Goal: Navigation & Orientation: Understand site structure

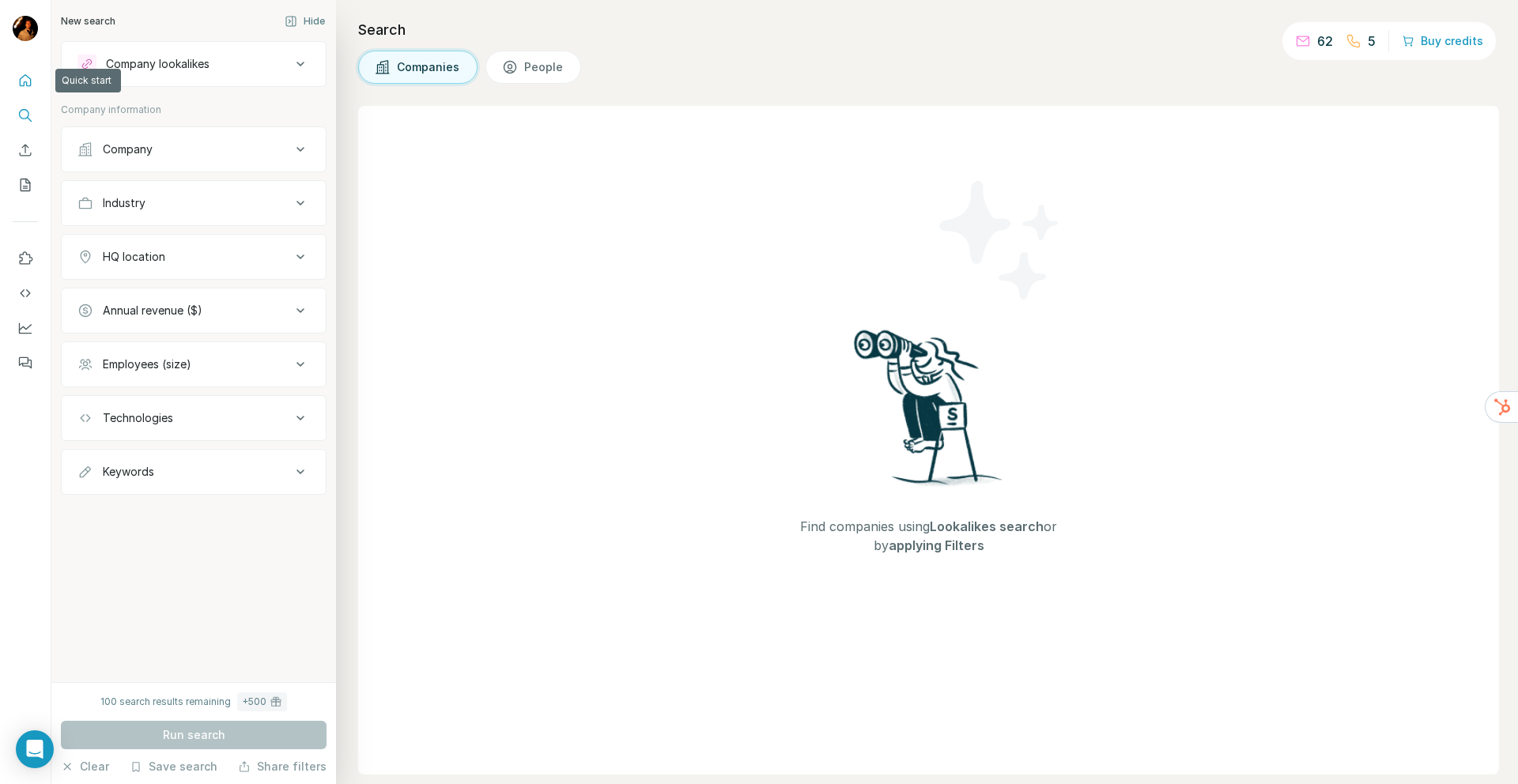
click at [30, 85] on icon "Quick start" at bounding box center [25, 80] width 12 height 12
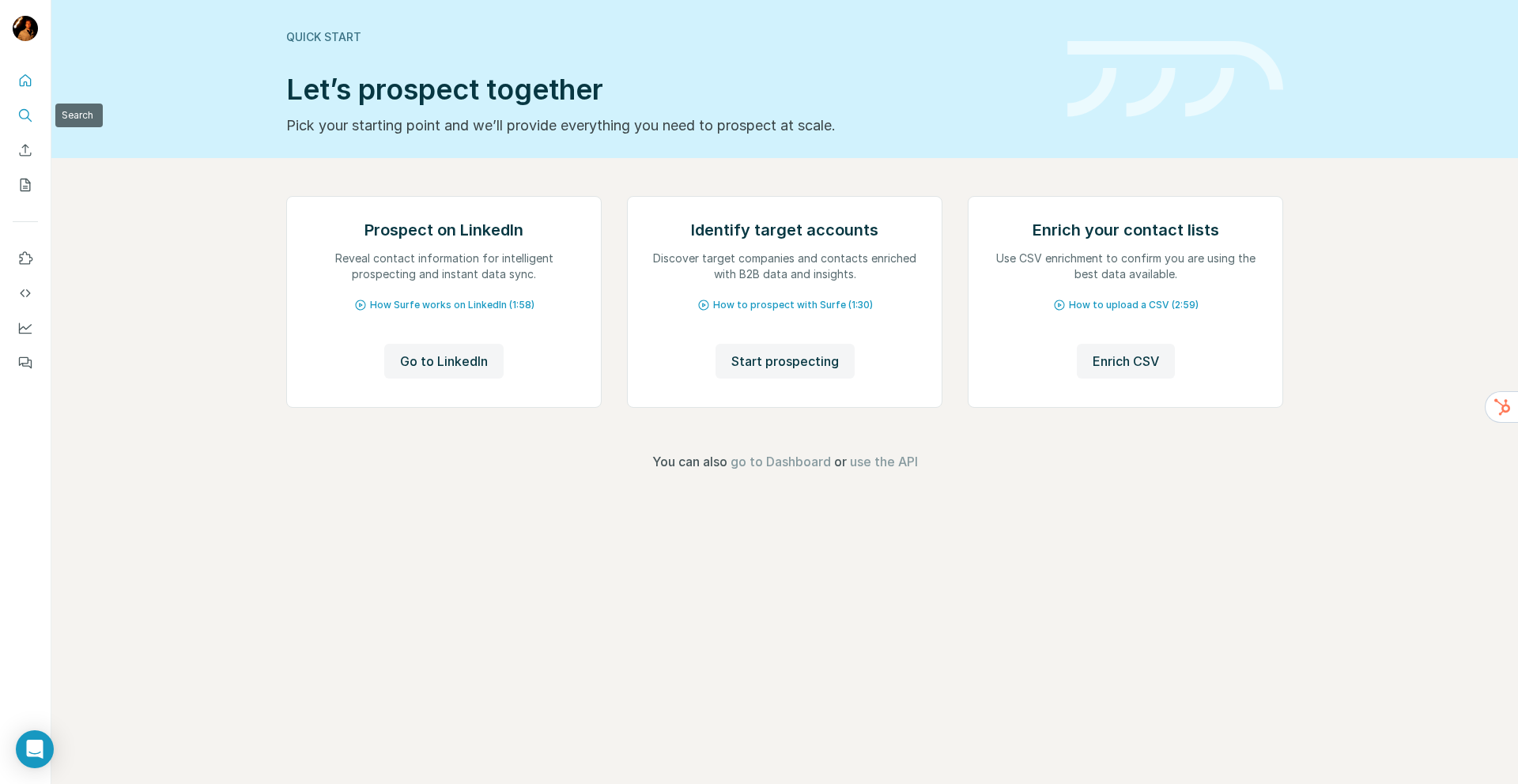
click at [27, 113] on icon "Search" at bounding box center [25, 116] width 16 height 16
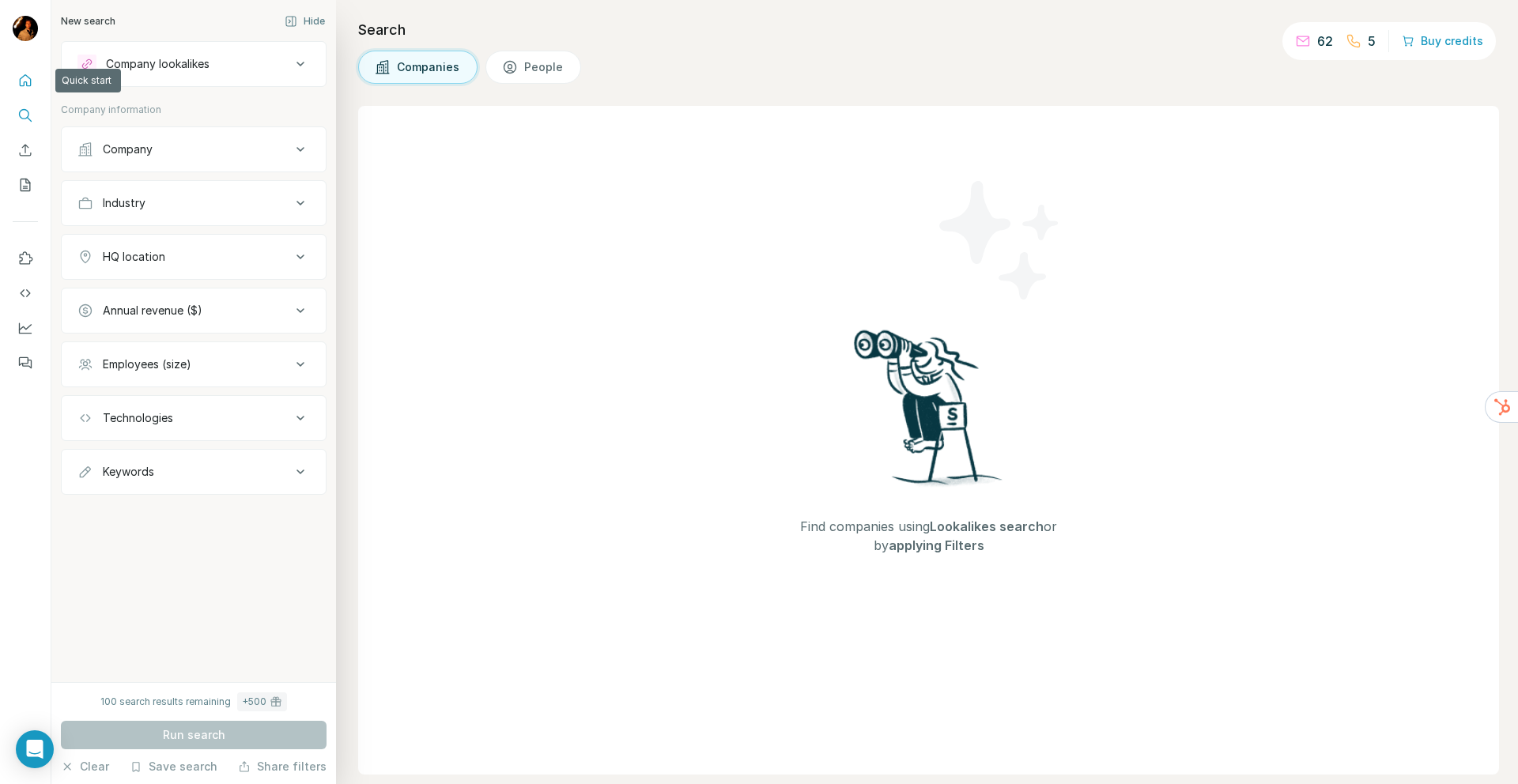
click at [30, 83] on icon "Quick start" at bounding box center [25, 80] width 12 height 12
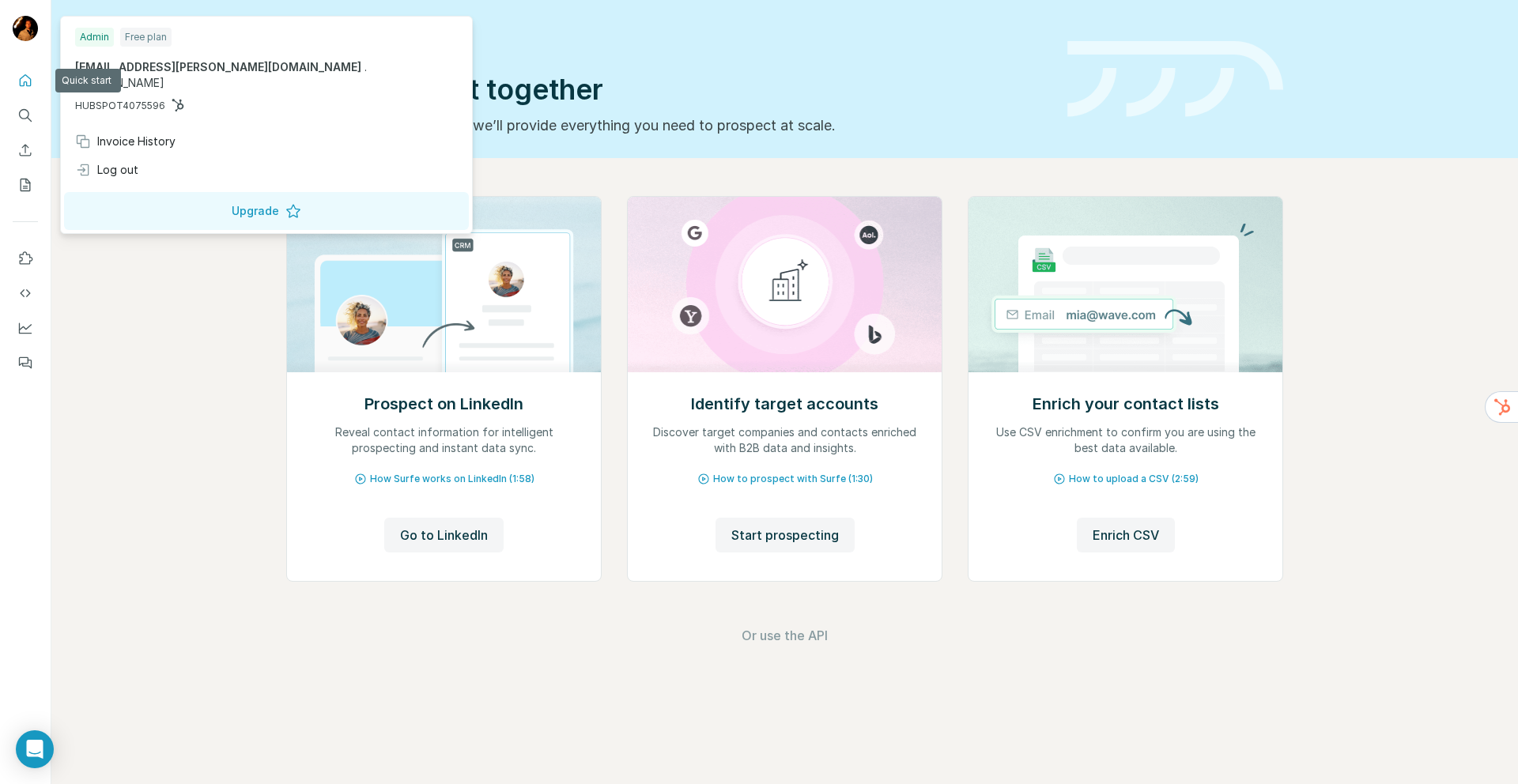
click at [31, 30] on img at bounding box center [25, 29] width 25 height 25
click at [135, 40] on div "Free plan" at bounding box center [145, 37] width 52 height 19
click at [39, 33] on div at bounding box center [28, 31] width 46 height 52
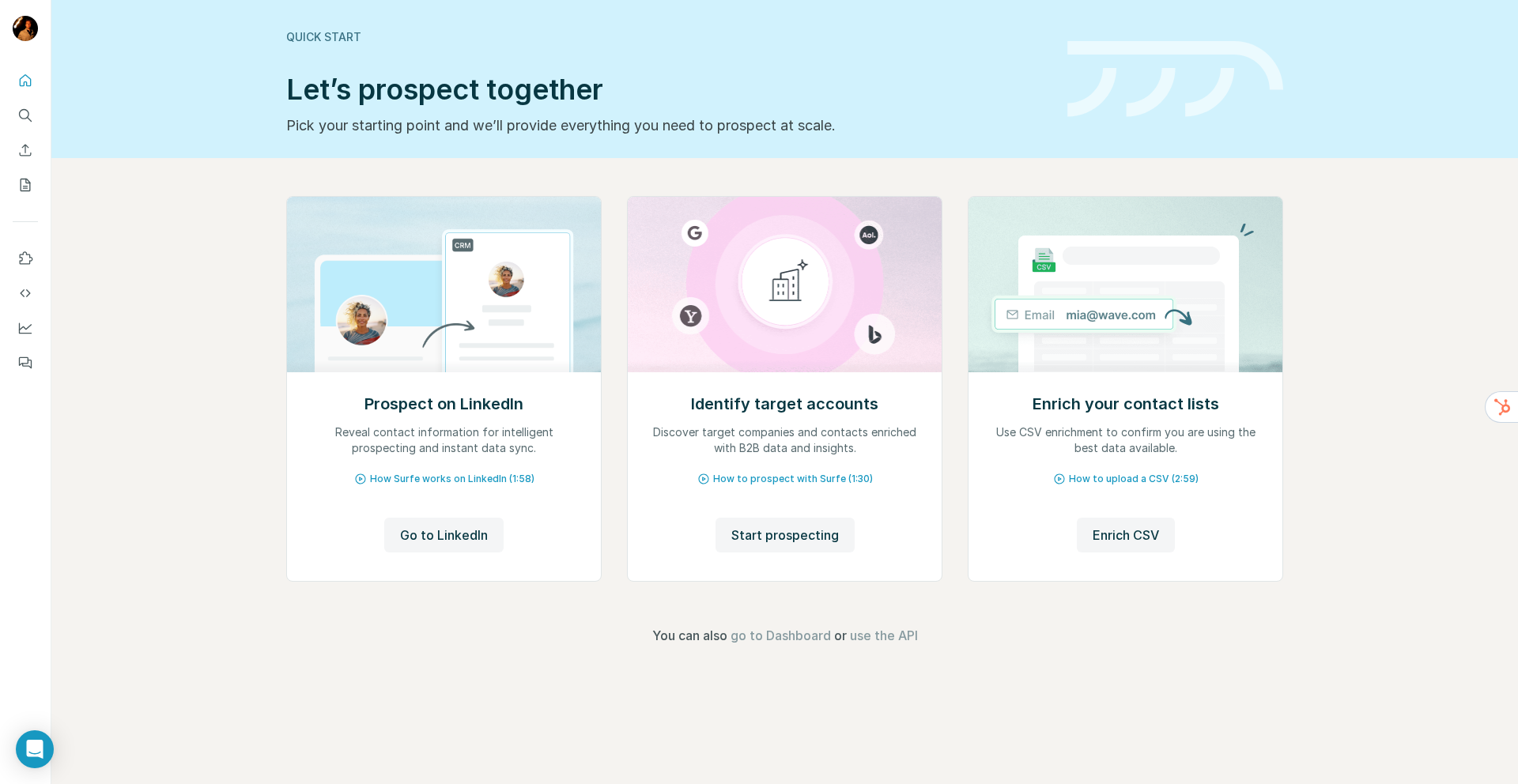
click at [29, 33] on img at bounding box center [25, 29] width 25 height 25
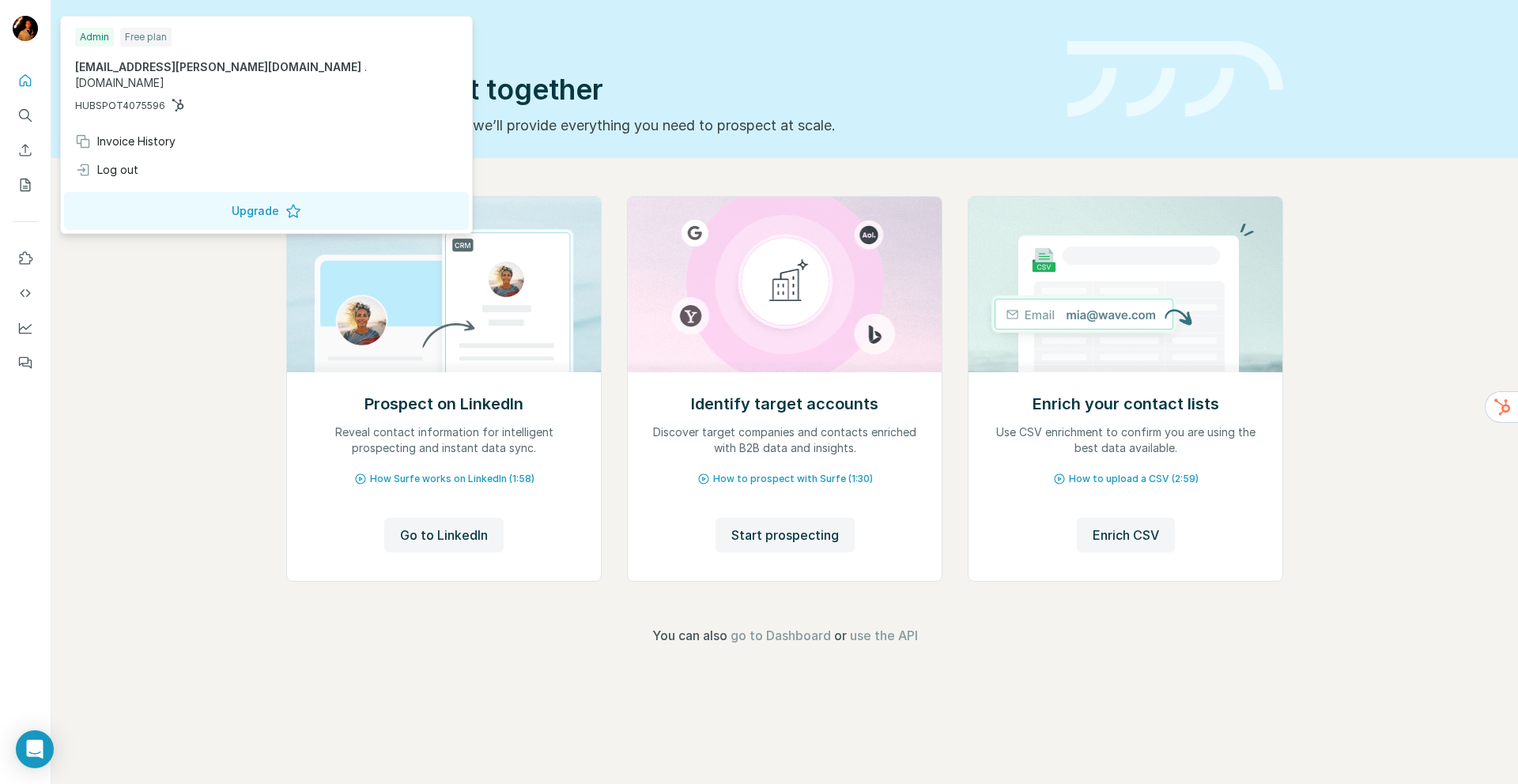
click at [127, 83] on div "[EMAIL_ADDRESS][PERSON_NAME][DOMAIN_NAME] . [DOMAIN_NAME] HUBSPOT4075596" at bounding box center [267, 86] width 382 height 54
click at [28, 116] on icon "Search" at bounding box center [24, 113] width 10 height 10
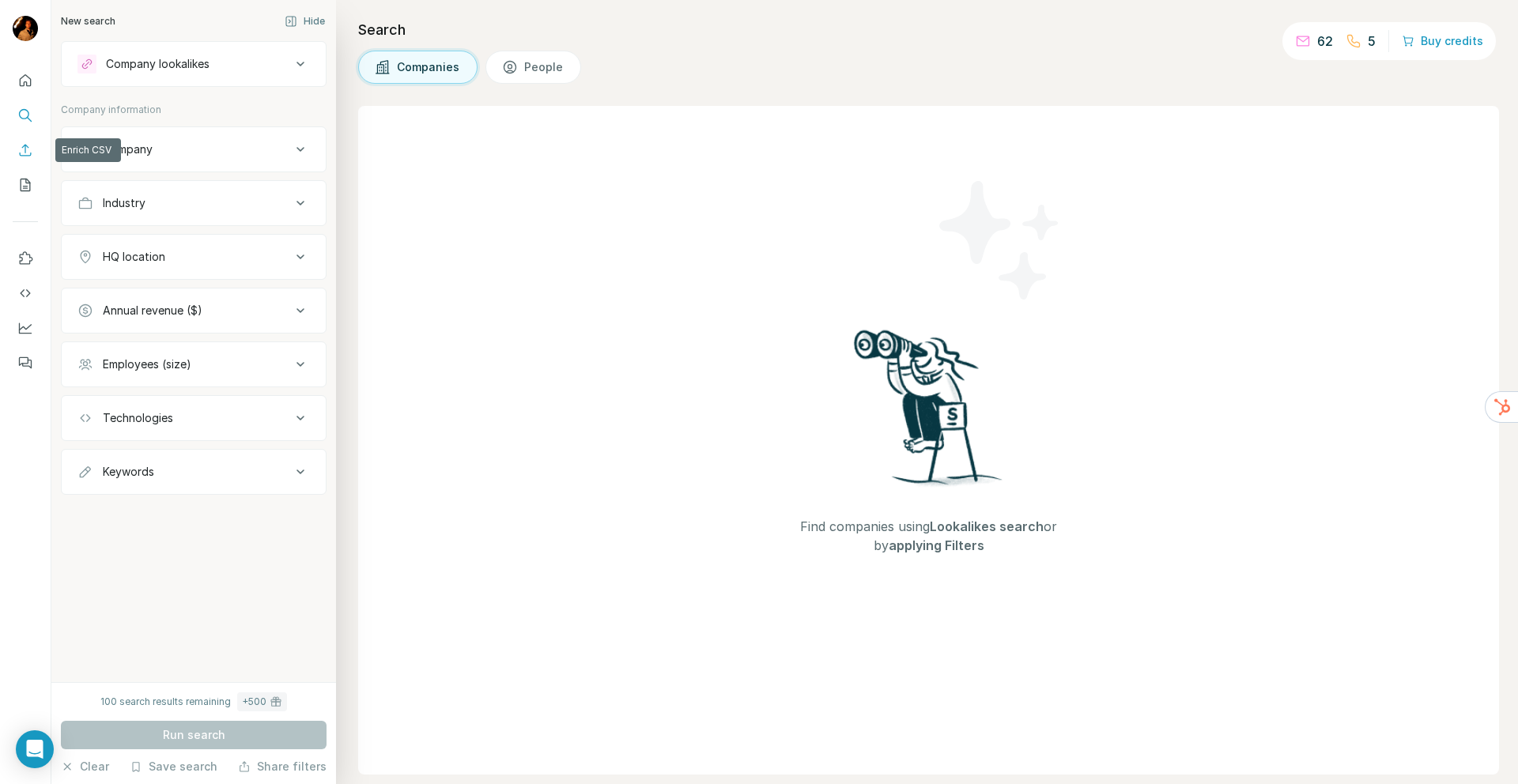
click at [23, 154] on icon "Enrich CSV" at bounding box center [25, 150] width 16 height 16
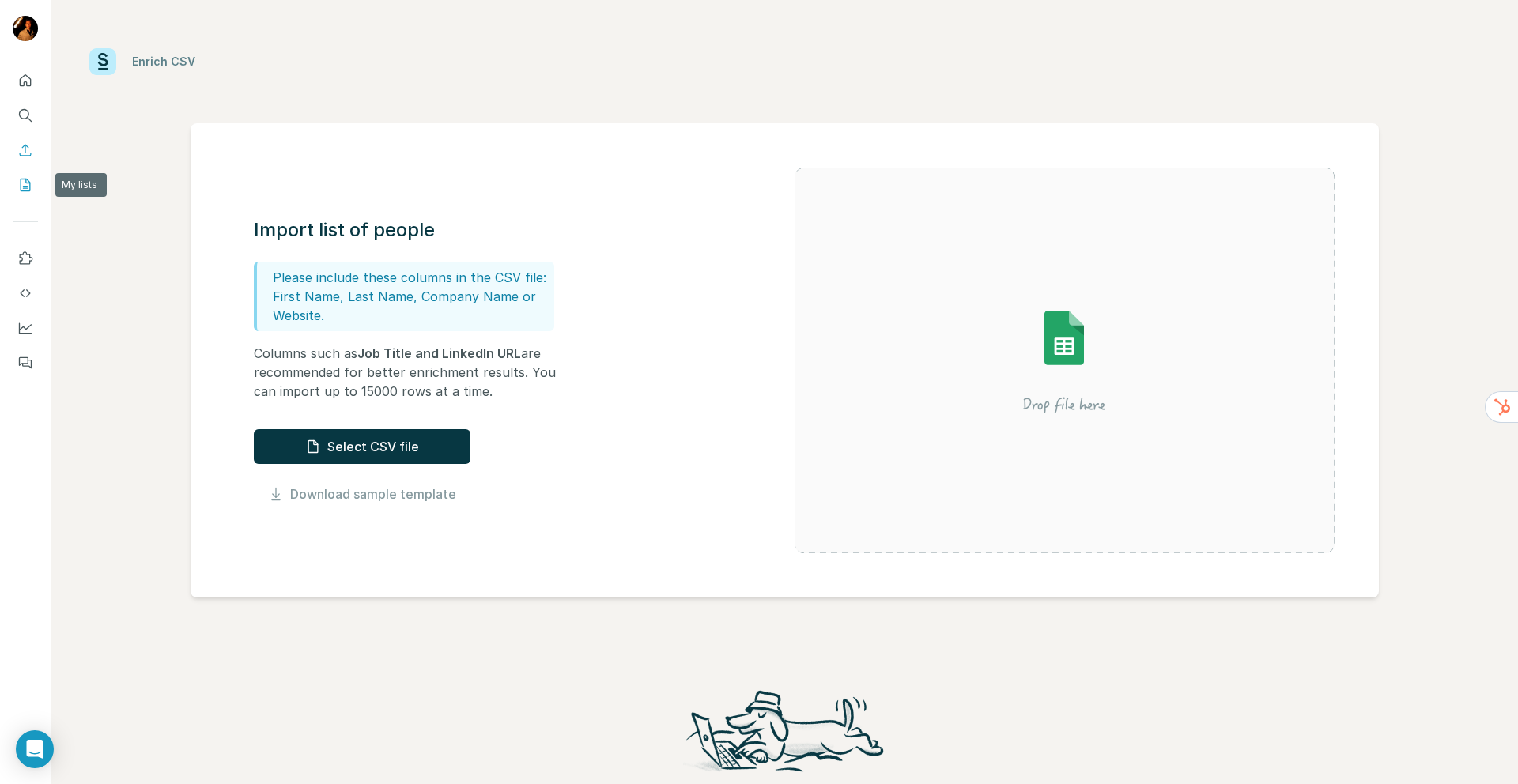
click at [22, 194] on button "My lists" at bounding box center [25, 185] width 25 height 29
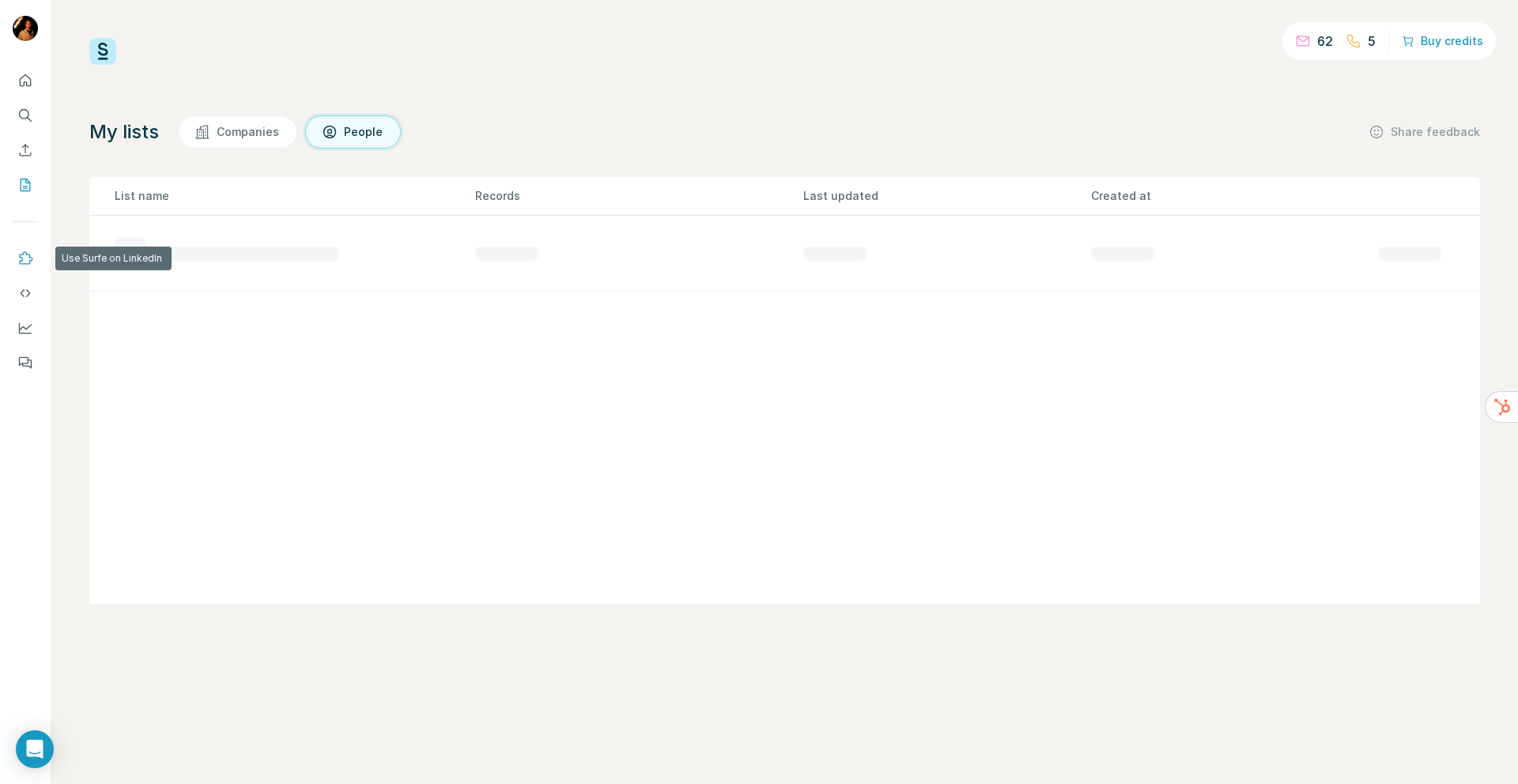
click at [33, 259] on icon "Use Surfe on LinkedIn" at bounding box center [25, 259] width 16 height 16
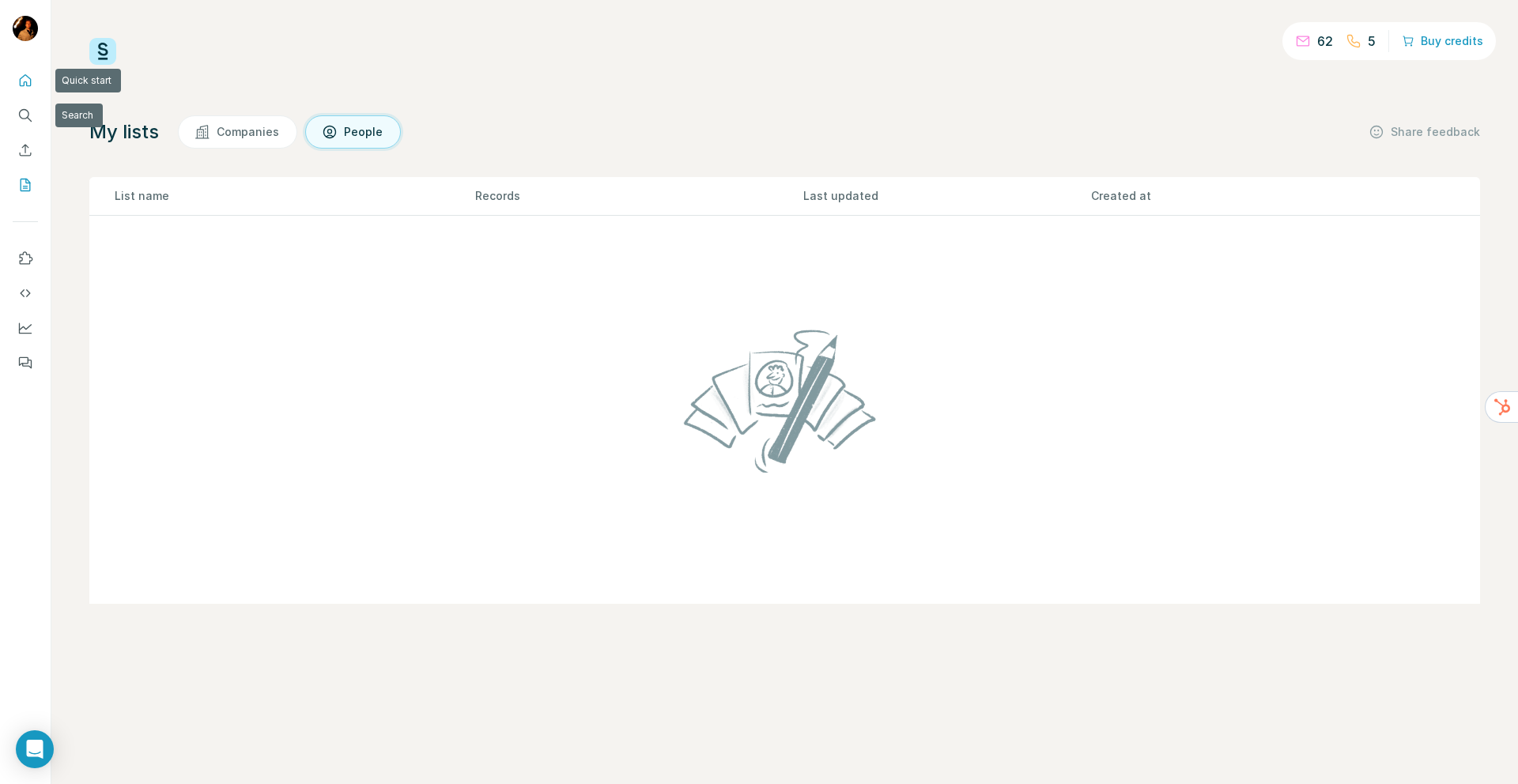
click at [27, 86] on icon "Quick start" at bounding box center [25, 81] width 16 height 16
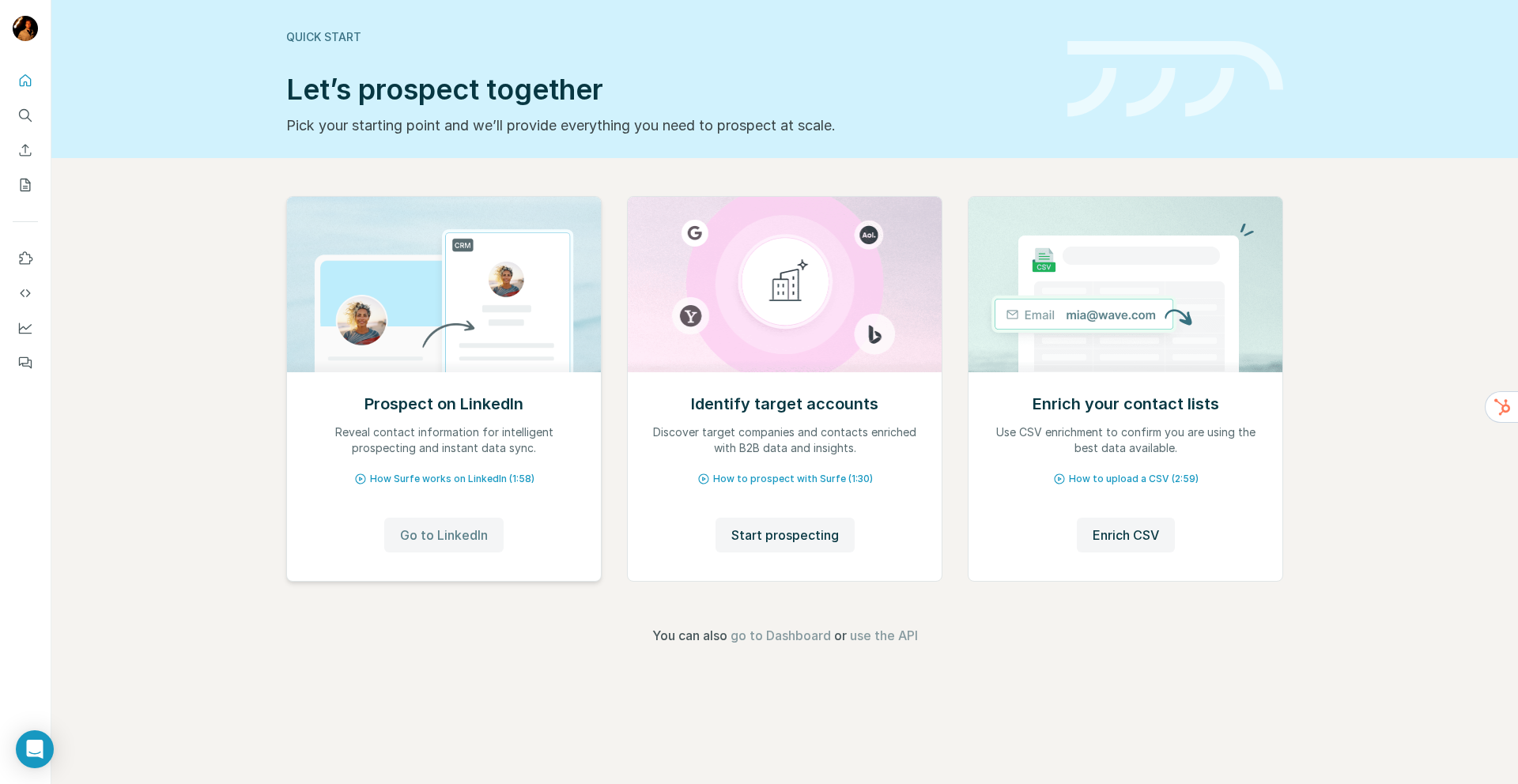
click at [467, 546] on button "Go to LinkedIn" at bounding box center [444, 536] width 119 height 35
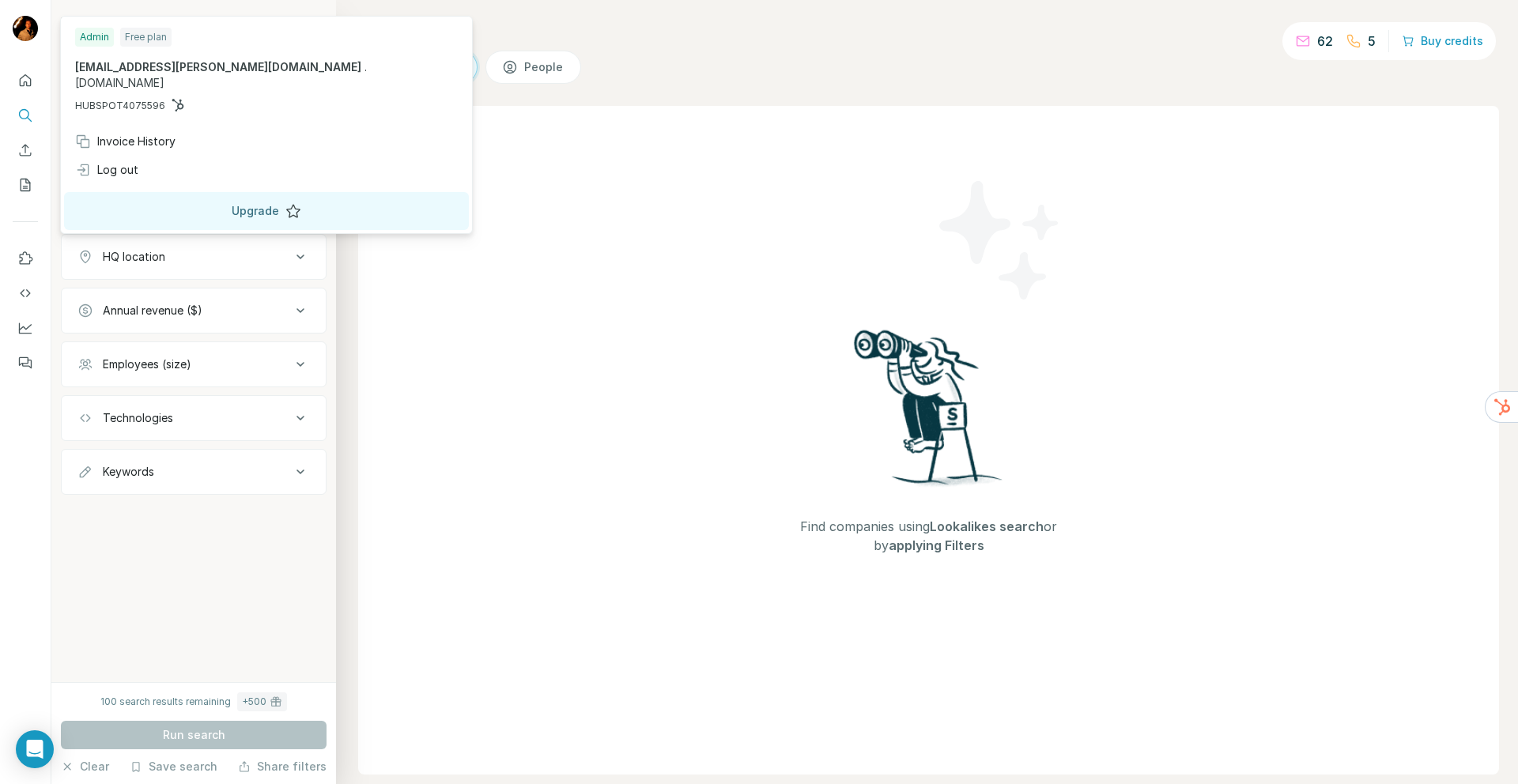
click at [183, 192] on button "Upgrade" at bounding box center [267, 211] width 405 height 38
